Goal: Task Accomplishment & Management: Complete application form

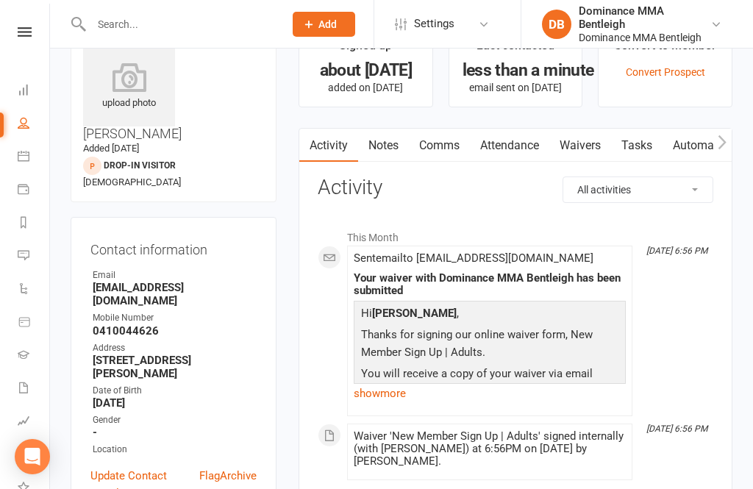
scroll to position [47, 0]
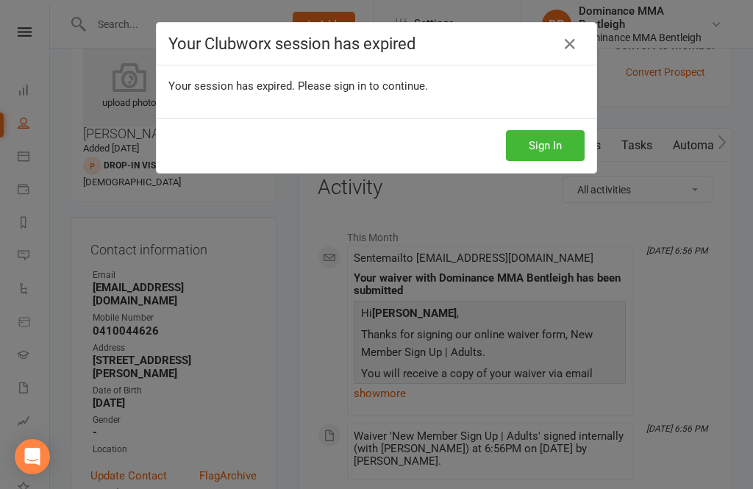
click at [580, 54] on div "Your Clubworx session has expired" at bounding box center [377, 44] width 440 height 43
click at [576, 144] on button "Sign In" at bounding box center [545, 145] width 79 height 31
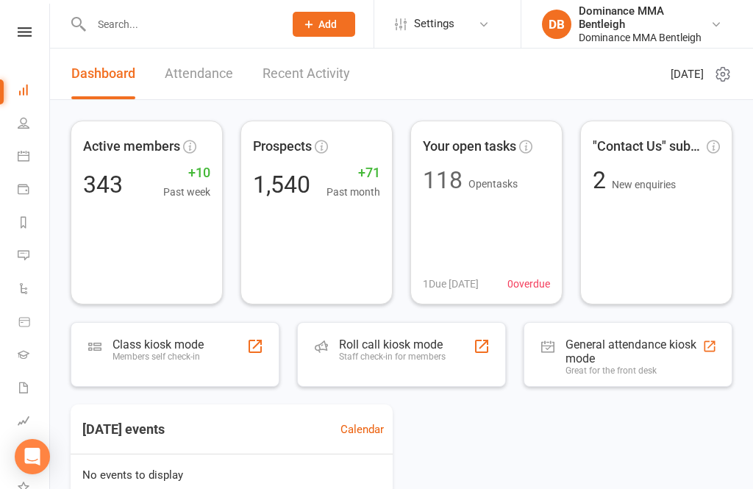
click at [163, 32] on input "text" at bounding box center [180, 24] width 187 height 21
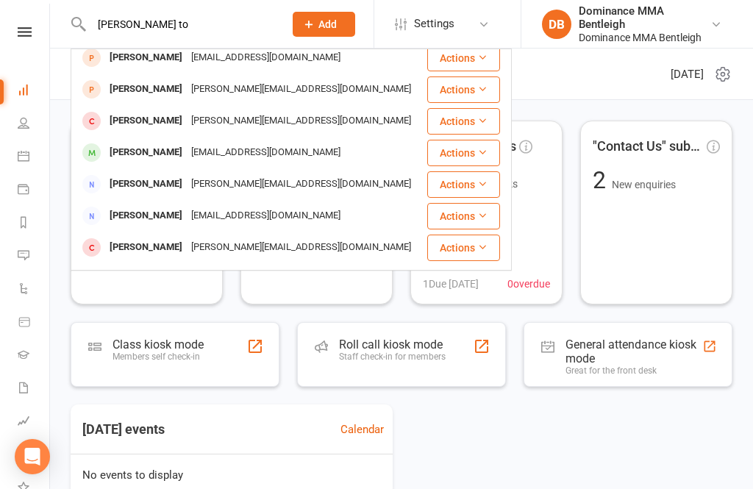
scroll to position [101, 0]
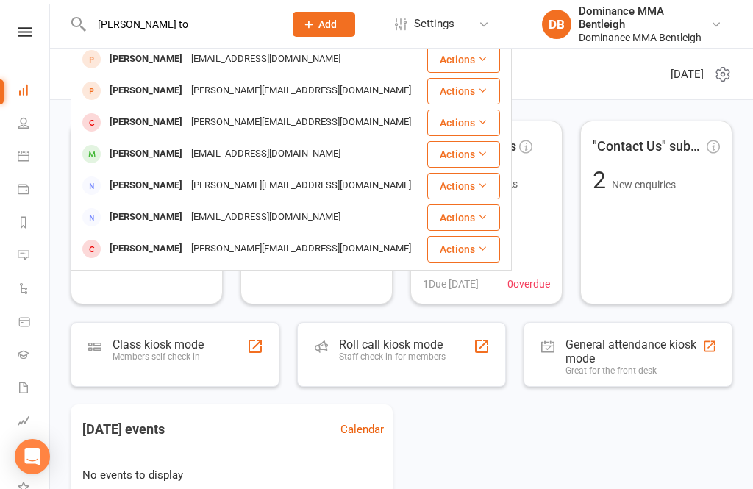
type input "[PERSON_NAME] to"
click at [187, 159] on div "[EMAIL_ADDRESS][DOMAIN_NAME]" at bounding box center [266, 153] width 158 height 21
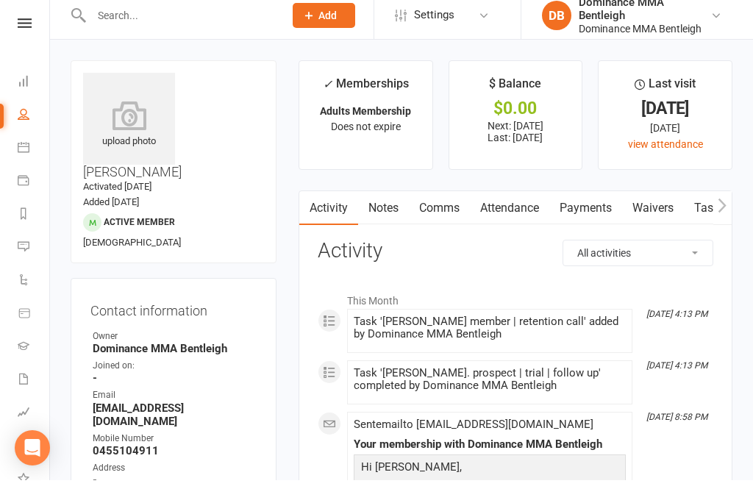
scroll to position [36, 0]
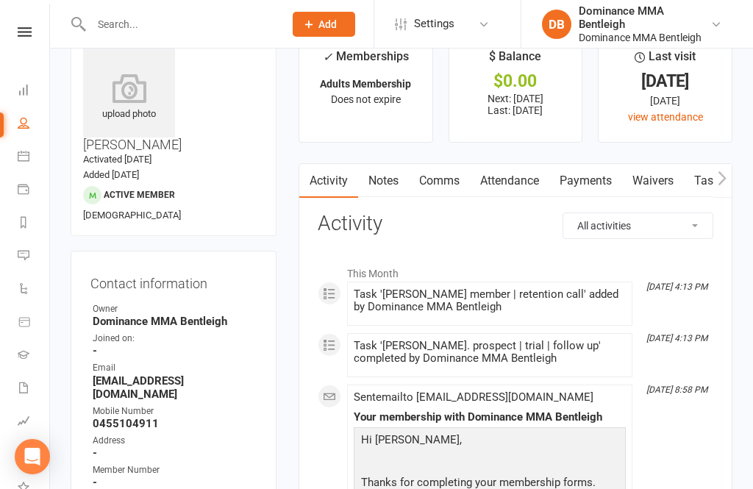
click at [646, 188] on link "Waivers" at bounding box center [653, 181] width 62 height 34
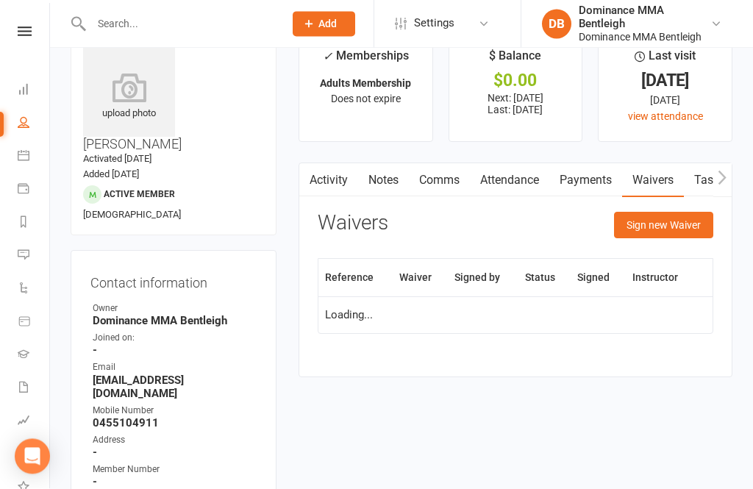
scroll to position [83, 0]
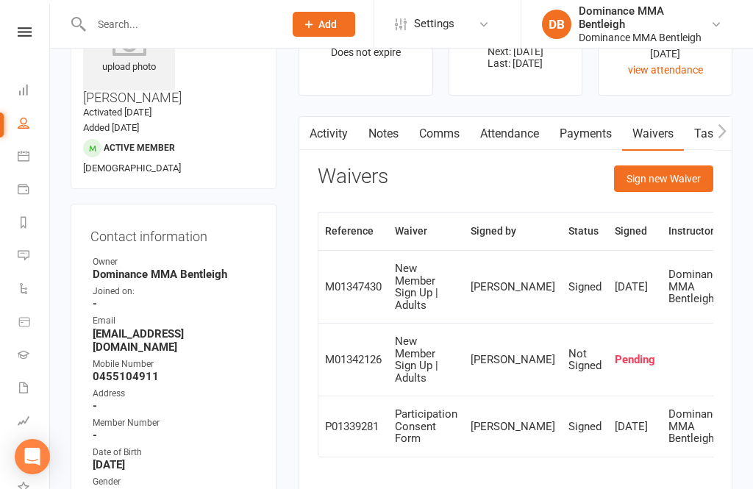
click at [709, 173] on button "Sign new Waiver" at bounding box center [663, 178] width 99 height 26
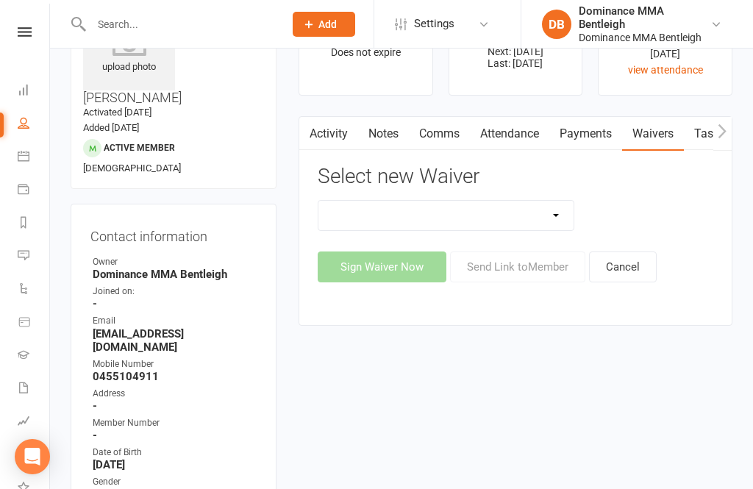
click at [559, 215] on select "DO NOT USE New Member Sign Up | Adults | Marketing Special DO NOT USE New Membe…" at bounding box center [445, 215] width 255 height 29
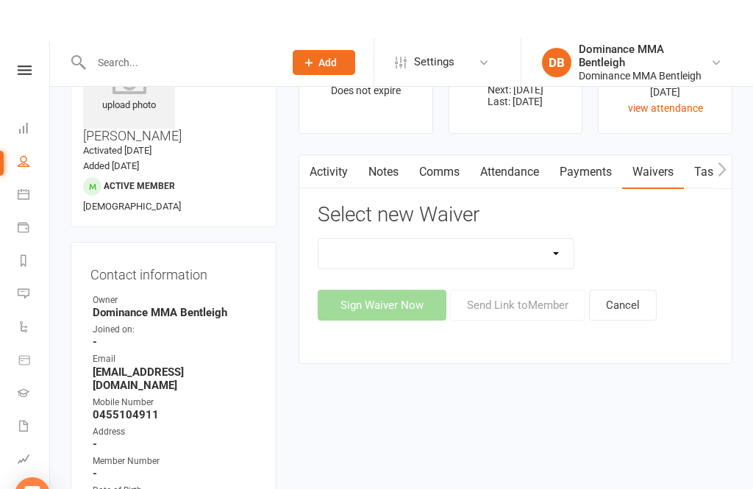
scroll to position [44, 0]
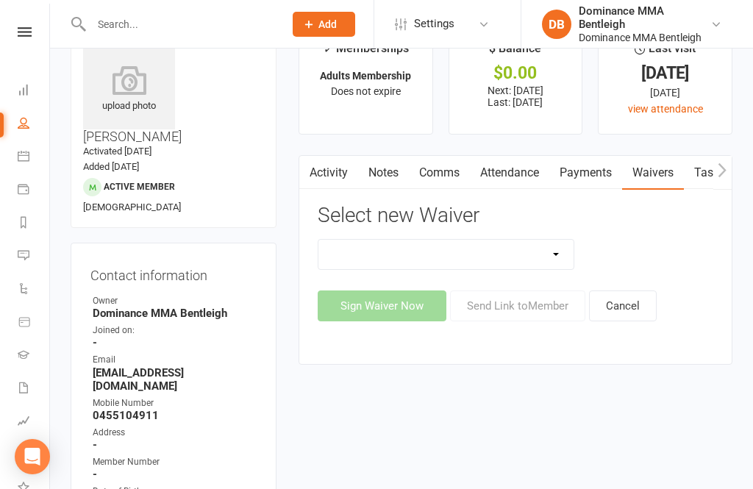
click at [565, 252] on select "DO NOT USE New Member Sign Up | Adults | Marketing Special DO NOT USE New Membe…" at bounding box center [445, 254] width 255 height 29
select select "7799"
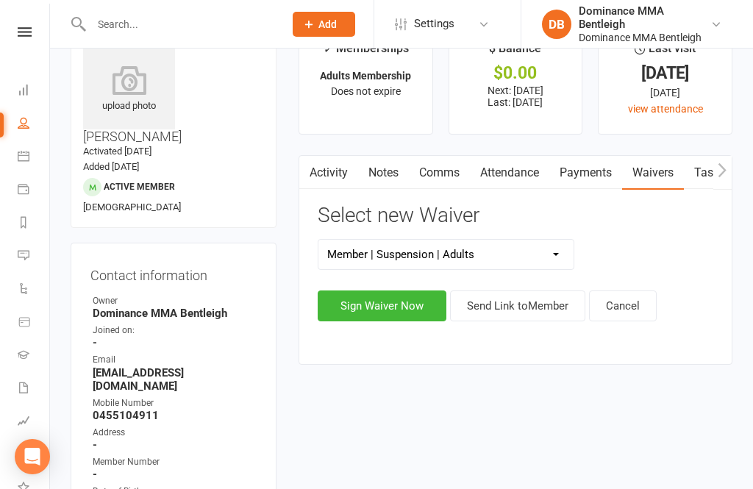
click at [404, 309] on button "Sign Waiver Now" at bounding box center [382, 305] width 129 height 31
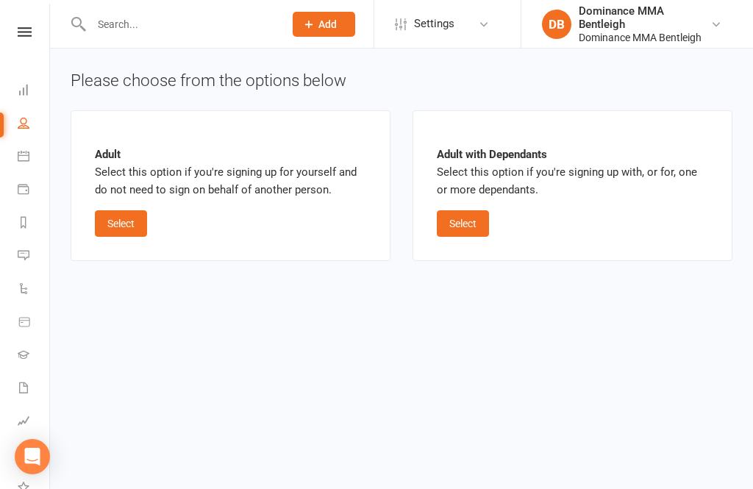
click at [139, 223] on button "Select" at bounding box center [121, 223] width 52 height 26
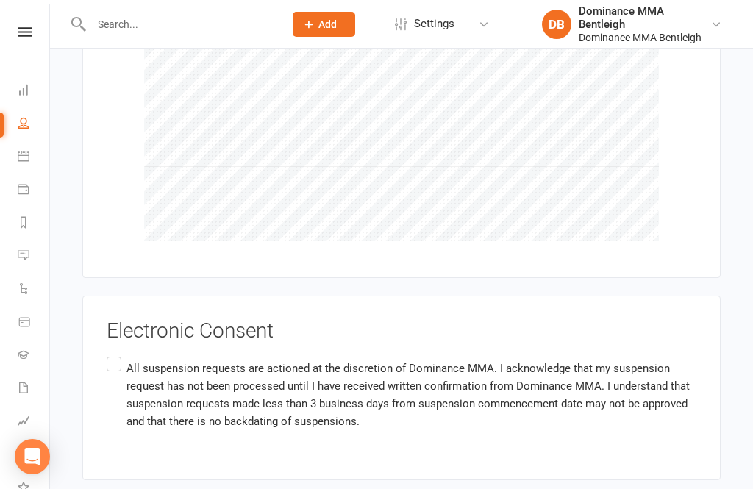
scroll to position [947, 0]
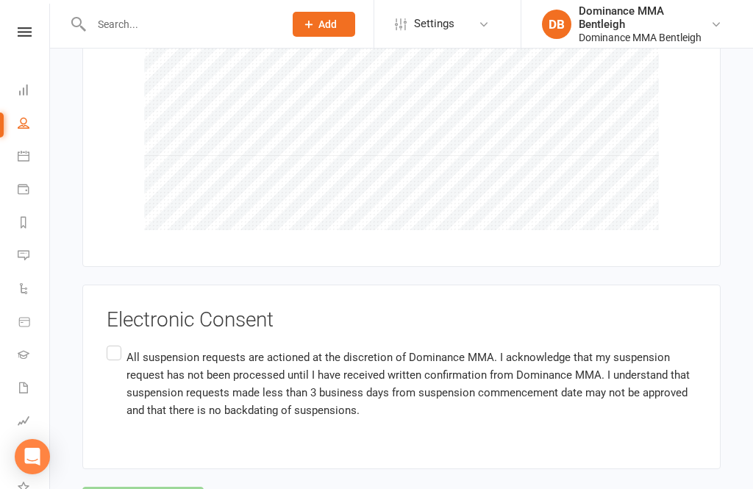
click at [121, 345] on label "All suspension requests are actioned at the discretion of Dominance MMA. I ackn…" at bounding box center [402, 384] width 590 height 82
click at [116, 343] on input "All suspension requests are actioned at the discretion of Dominance MMA. I ackn…" at bounding box center [112, 343] width 10 height 0
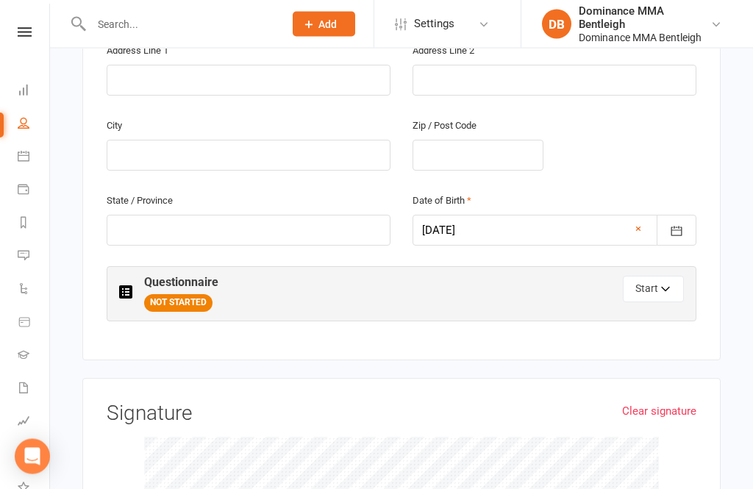
scroll to position [520, 0]
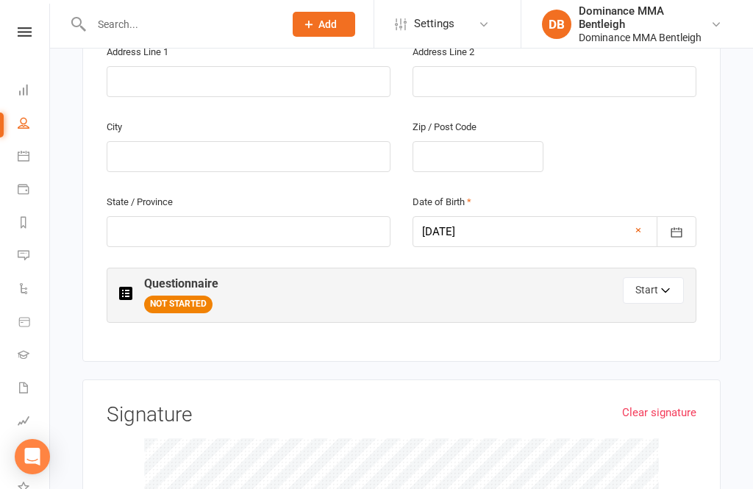
click at [671, 277] on button "Start" at bounding box center [653, 290] width 61 height 26
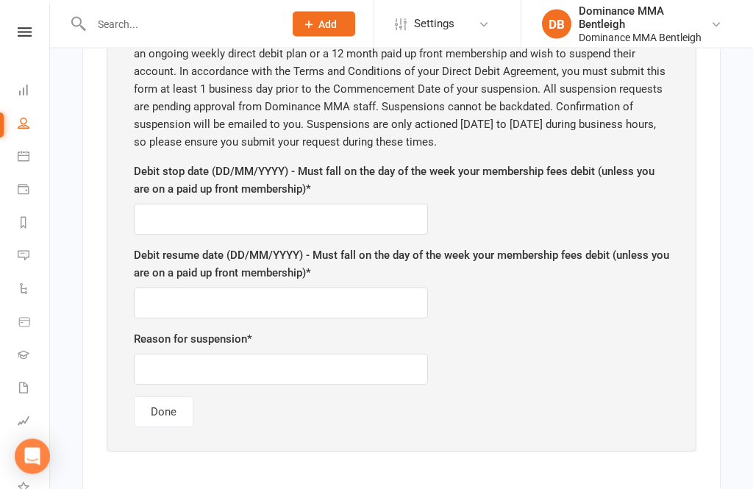
scroll to position [798, 0]
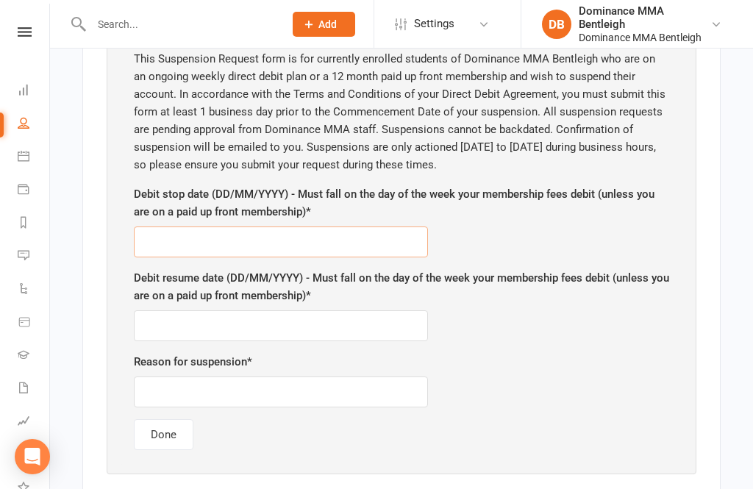
click at [257, 244] on input "text" at bounding box center [281, 241] width 294 height 31
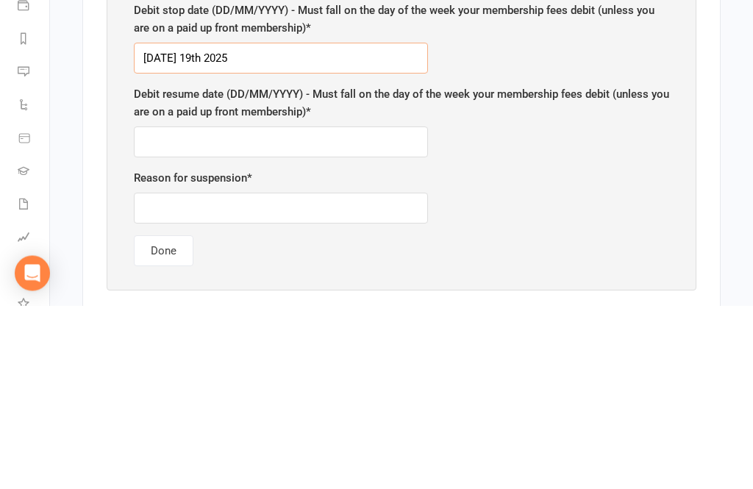
type input "[DATE] 19th 2025"
click at [255, 310] on input "text" at bounding box center [281, 325] width 294 height 31
type input "[DATE]"
click at [237, 376] on input "text" at bounding box center [281, 391] width 294 height 31
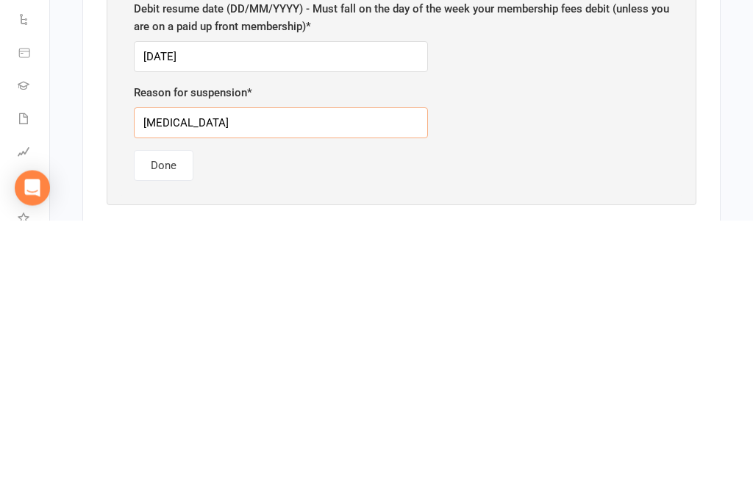
type input "[GEOGRAPHIC_DATA]"
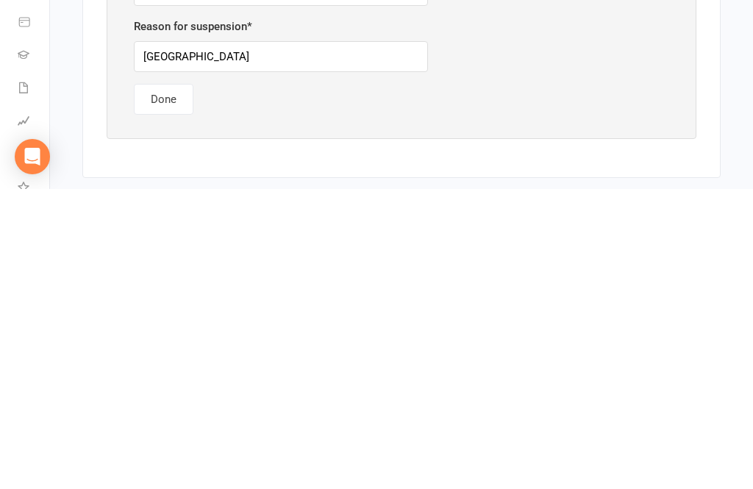
click at [153, 384] on button "Done" at bounding box center [164, 399] width 60 height 31
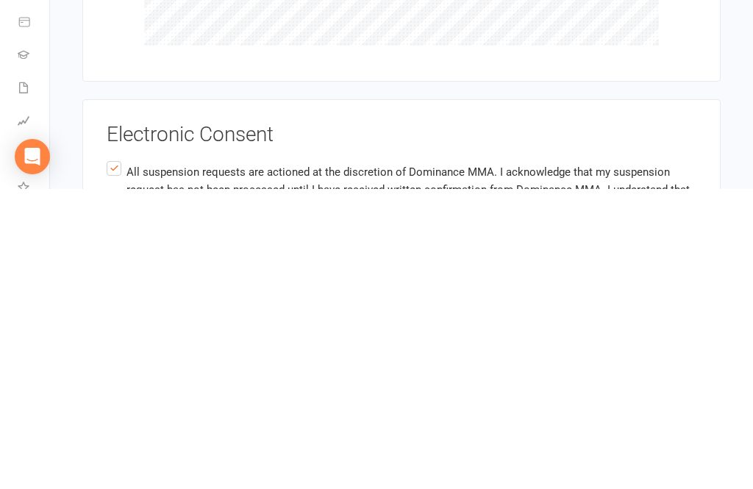
scroll to position [981, 0]
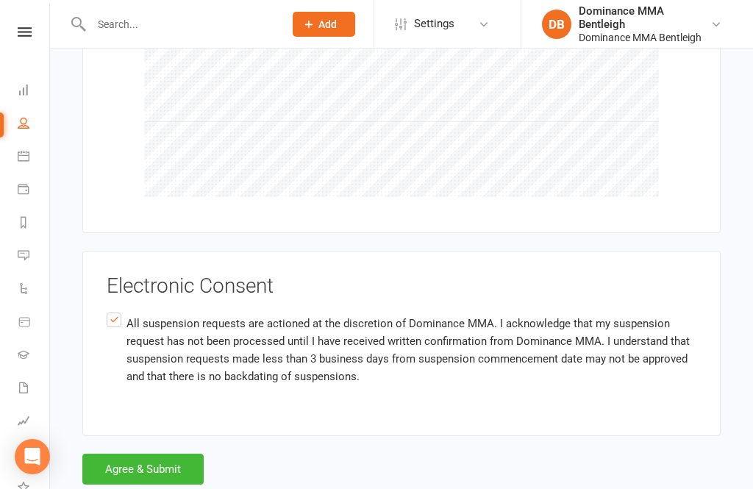
click at [125, 465] on button "Agree & Submit" at bounding box center [142, 469] width 121 height 31
